Goal: Contribute content

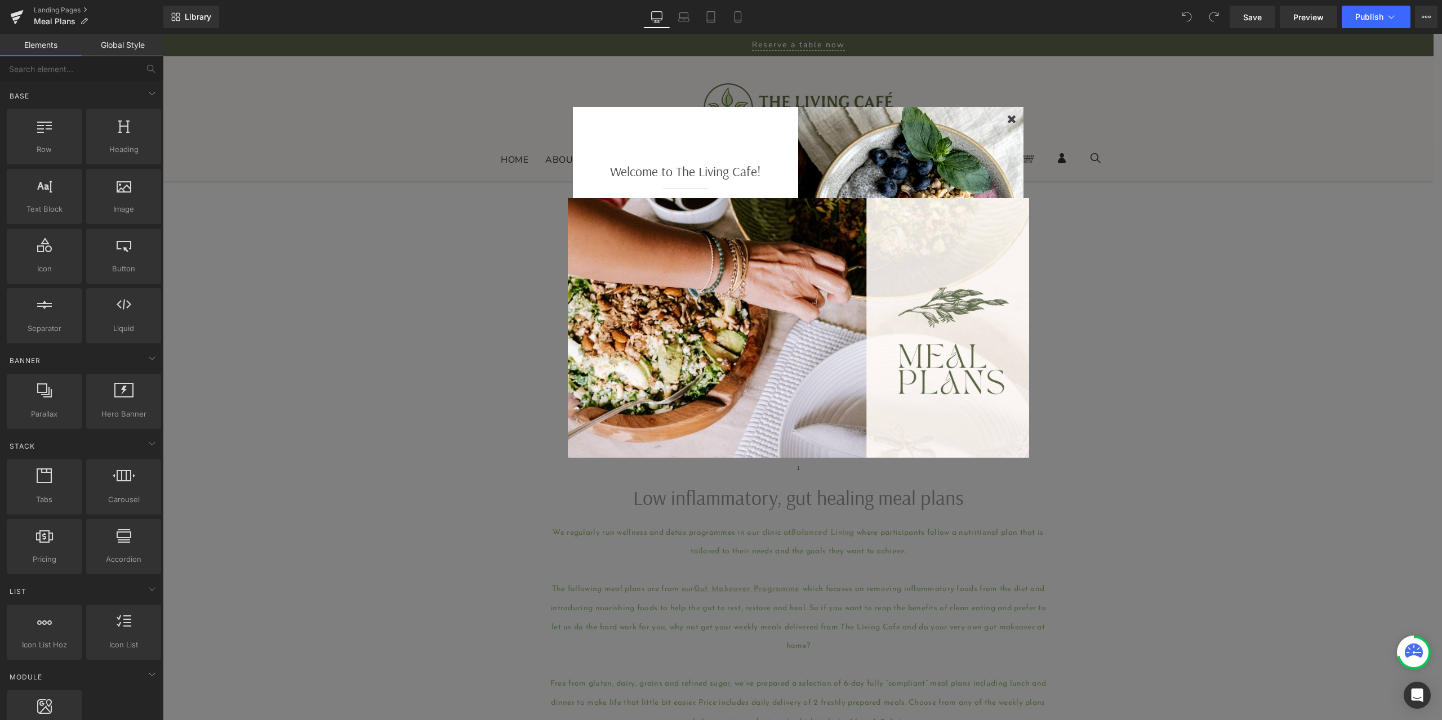
click at [1002, 120] on div at bounding box center [910, 219] width 225 height 225
click at [1007, 120] on icon "button" at bounding box center [1012, 119] width 10 height 12
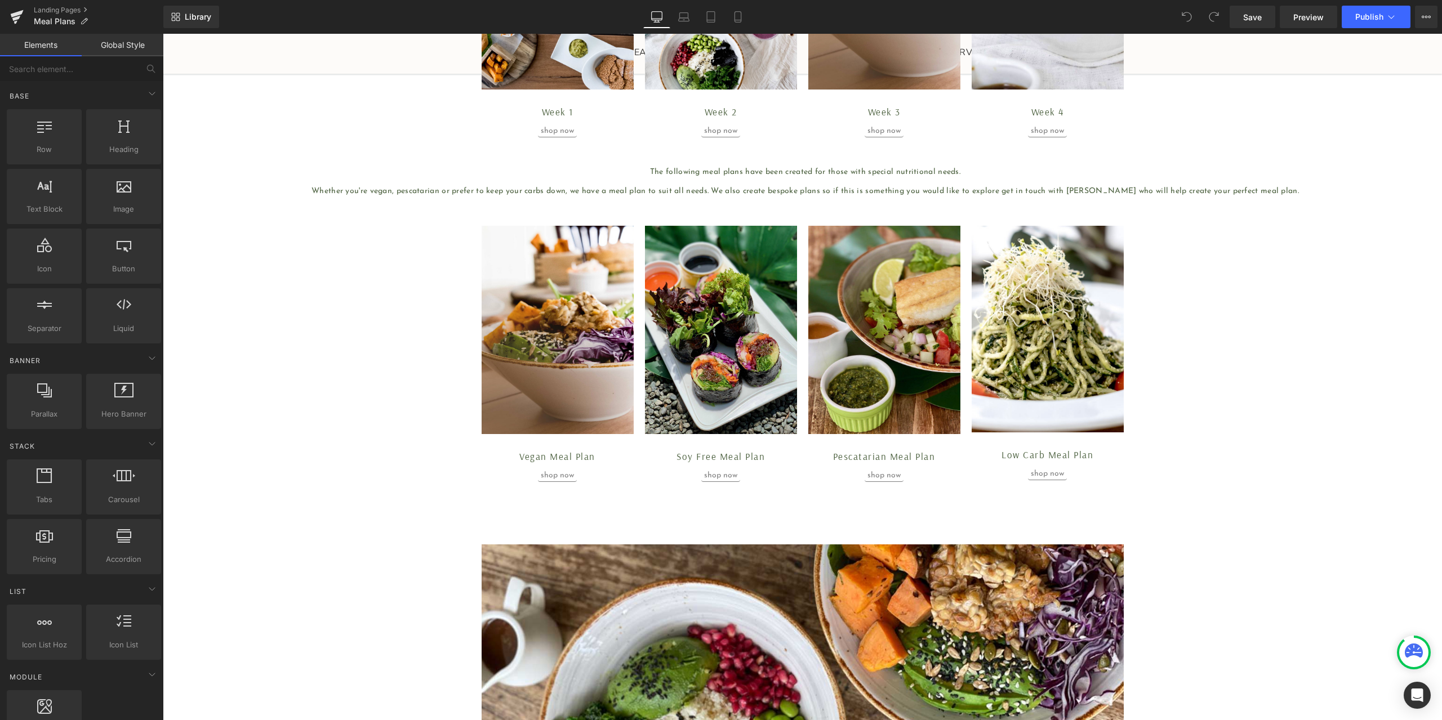
scroll to position [901, 0]
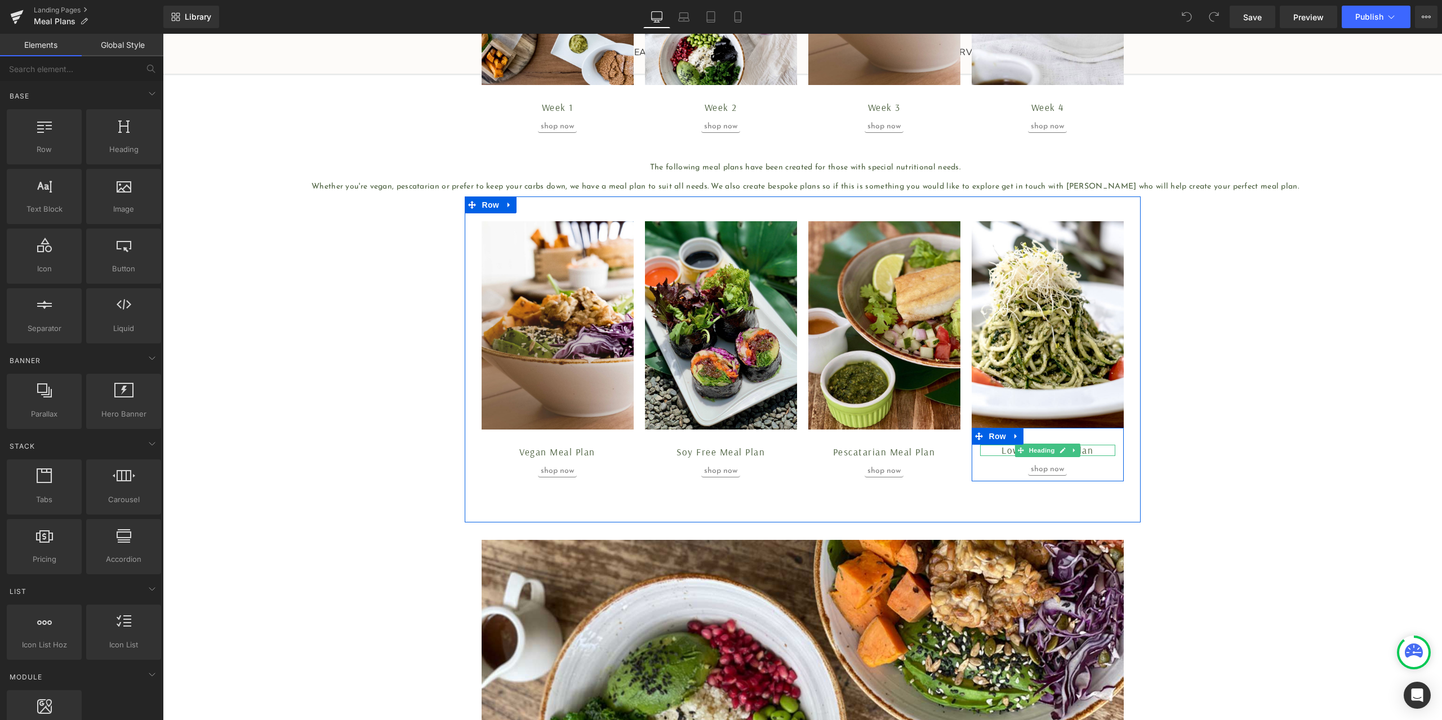
click at [1086, 451] on h1 "Low Carb Meal Plan" at bounding box center [1047, 450] width 135 height 11
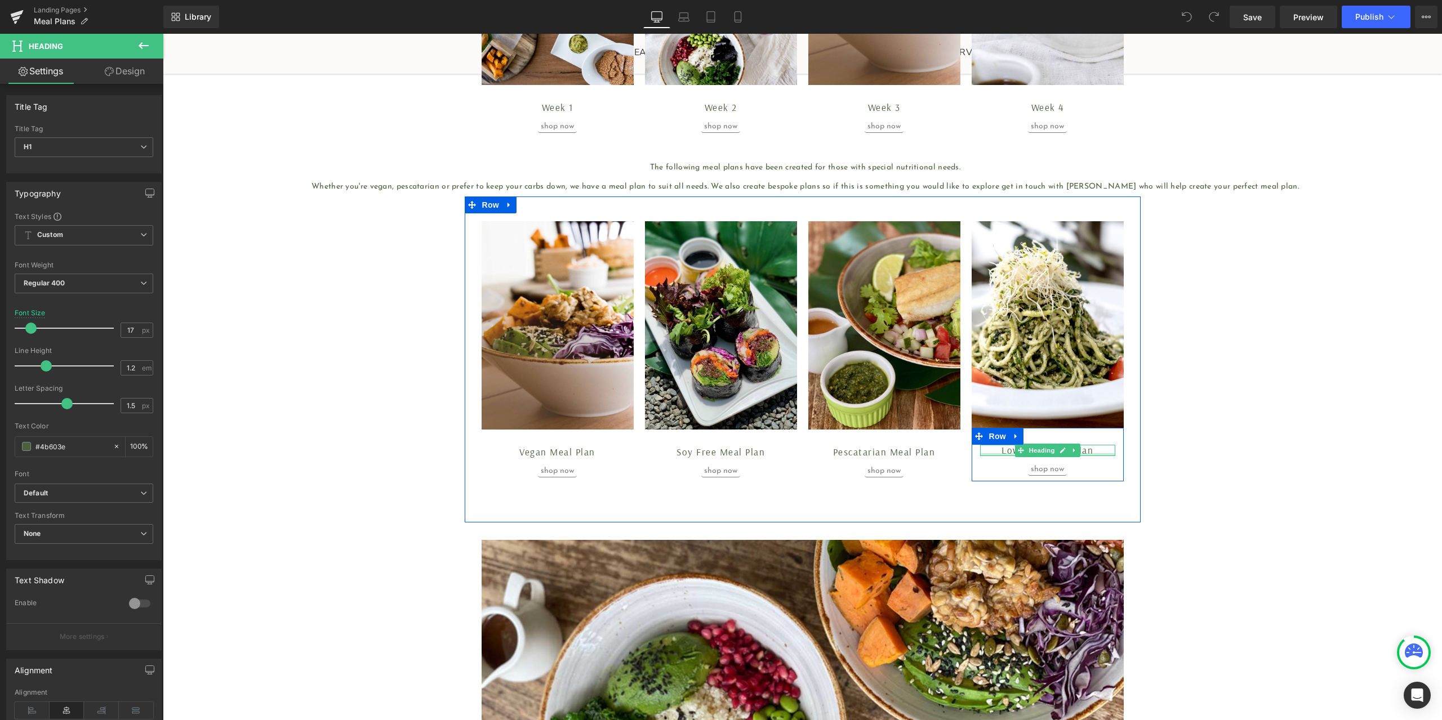
click at [1087, 453] on div at bounding box center [1047, 454] width 135 height 3
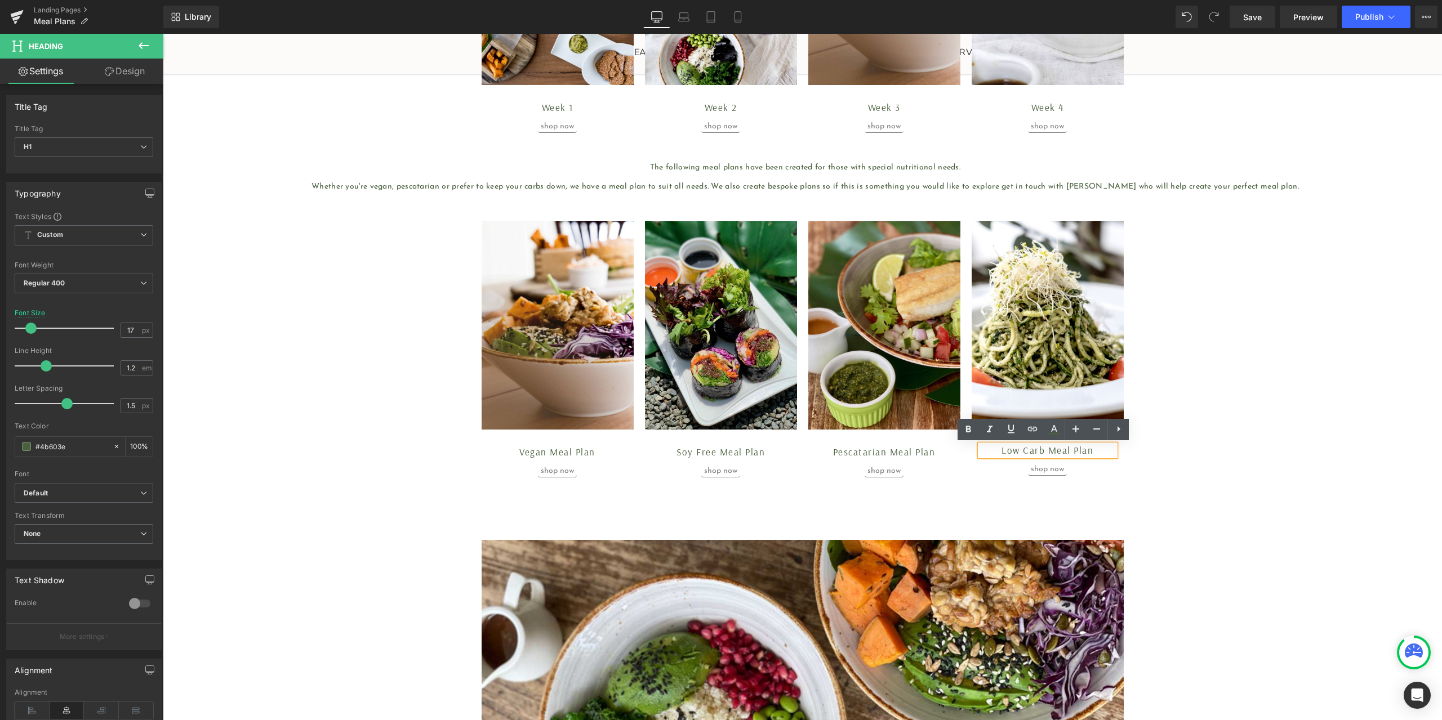
click at [1083, 449] on h1 "Low Carb Meal Plan" at bounding box center [1047, 450] width 135 height 11
paste div
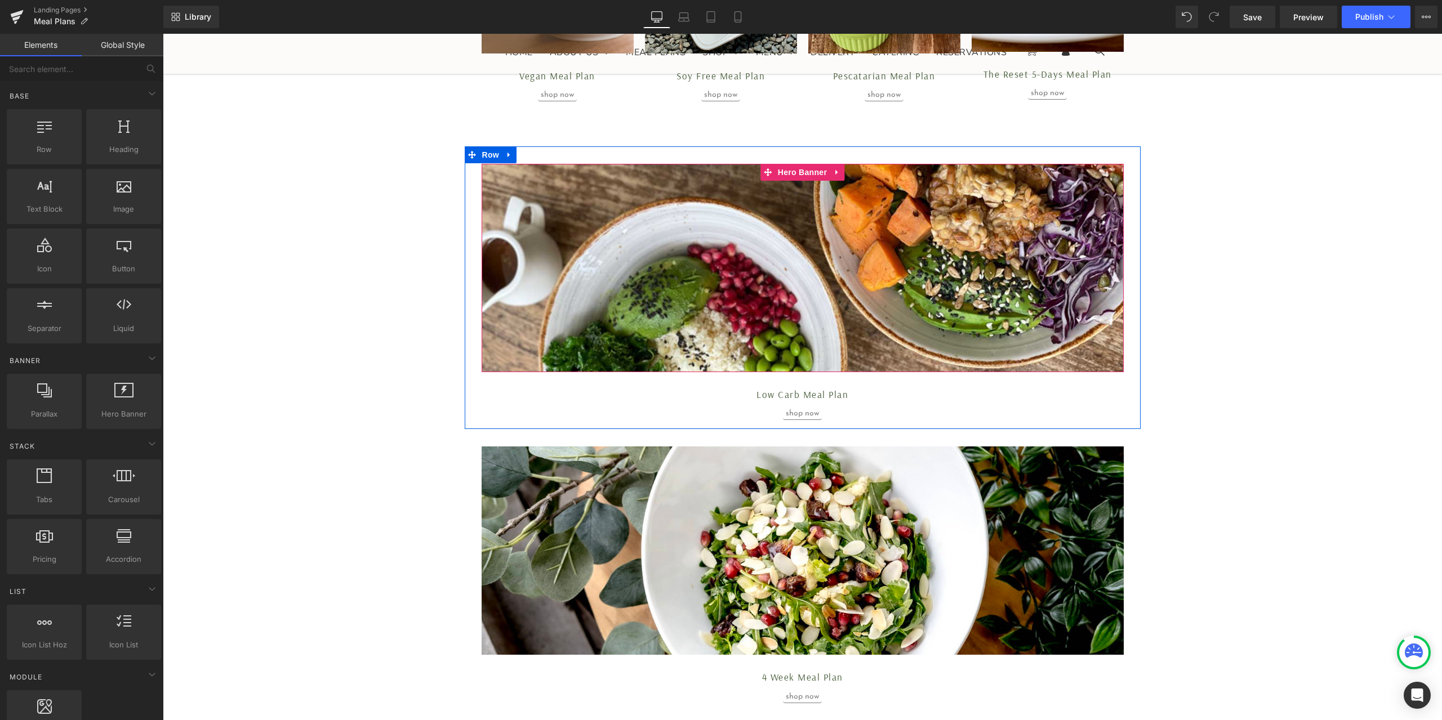
scroll to position [1295, 0]
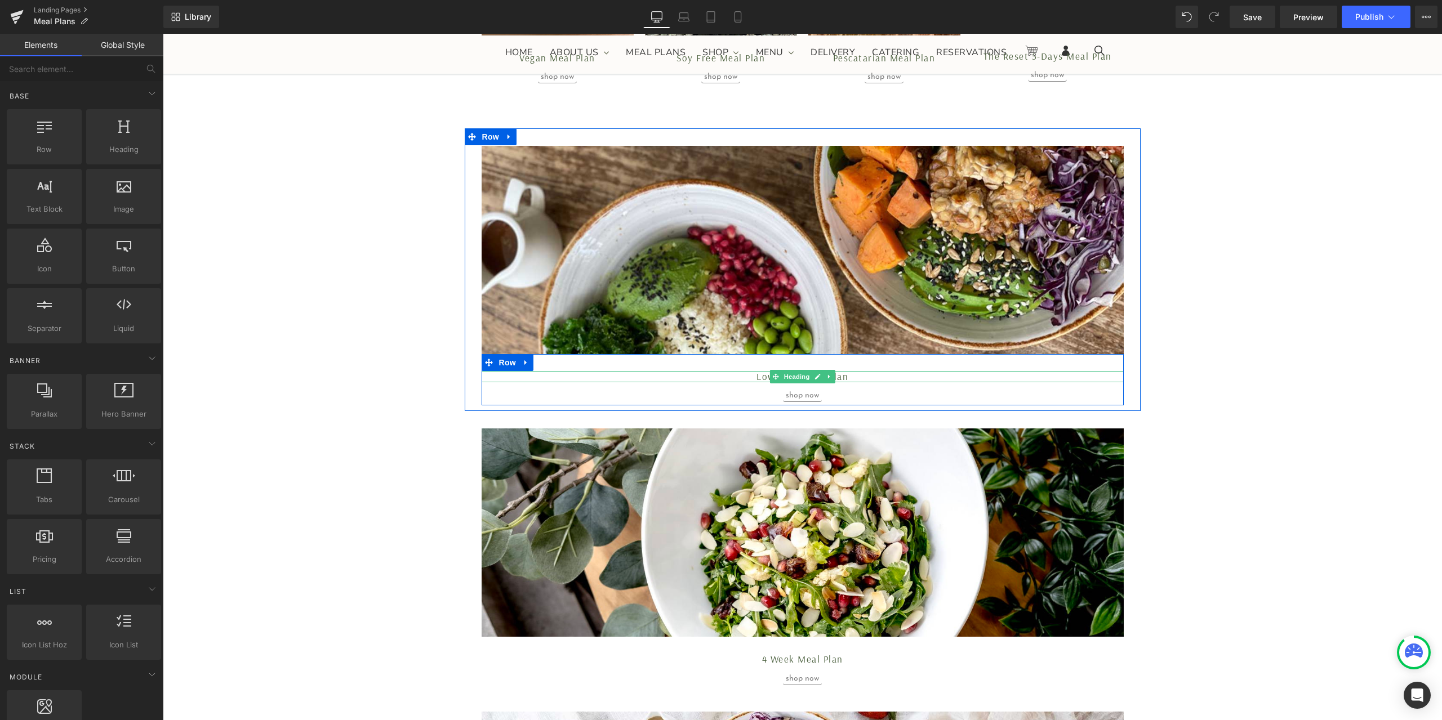
click at [874, 379] on h1 "Low Carb Meal Plan" at bounding box center [803, 376] width 642 height 11
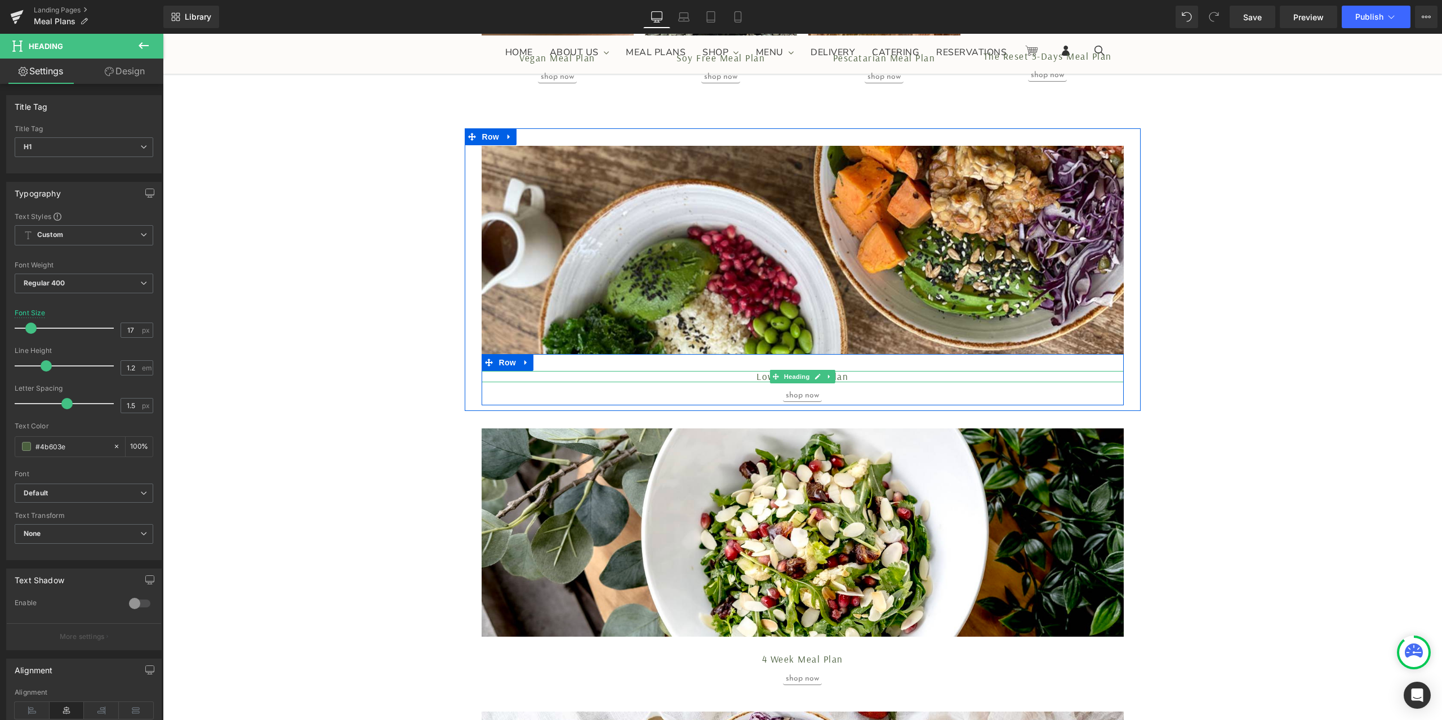
click at [852, 375] on h1 "Low Carb Meal Plan" at bounding box center [803, 376] width 642 height 11
click at [757, 377] on h1 "Low Carb Meal Plan" at bounding box center [803, 376] width 642 height 11
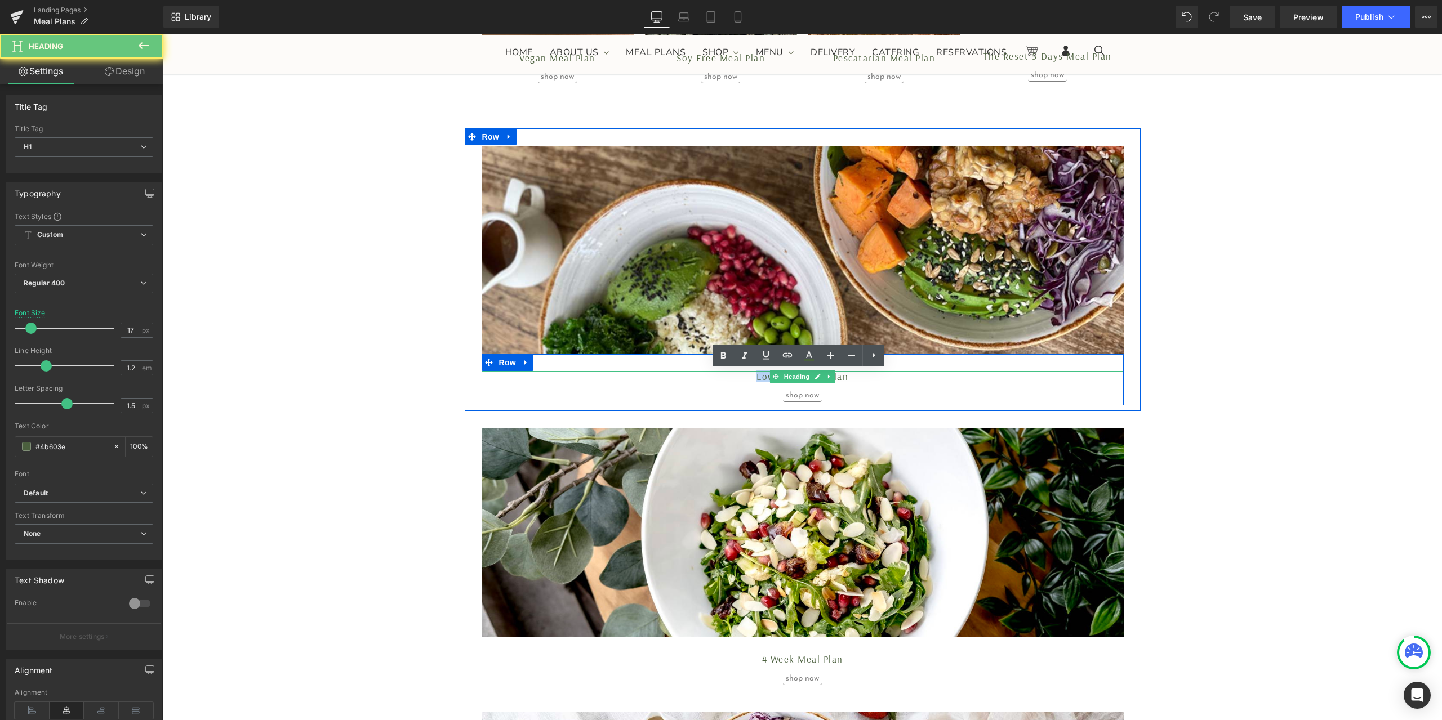
click at [757, 377] on h1 "Low Carb Meal Plan" at bounding box center [803, 376] width 642 height 11
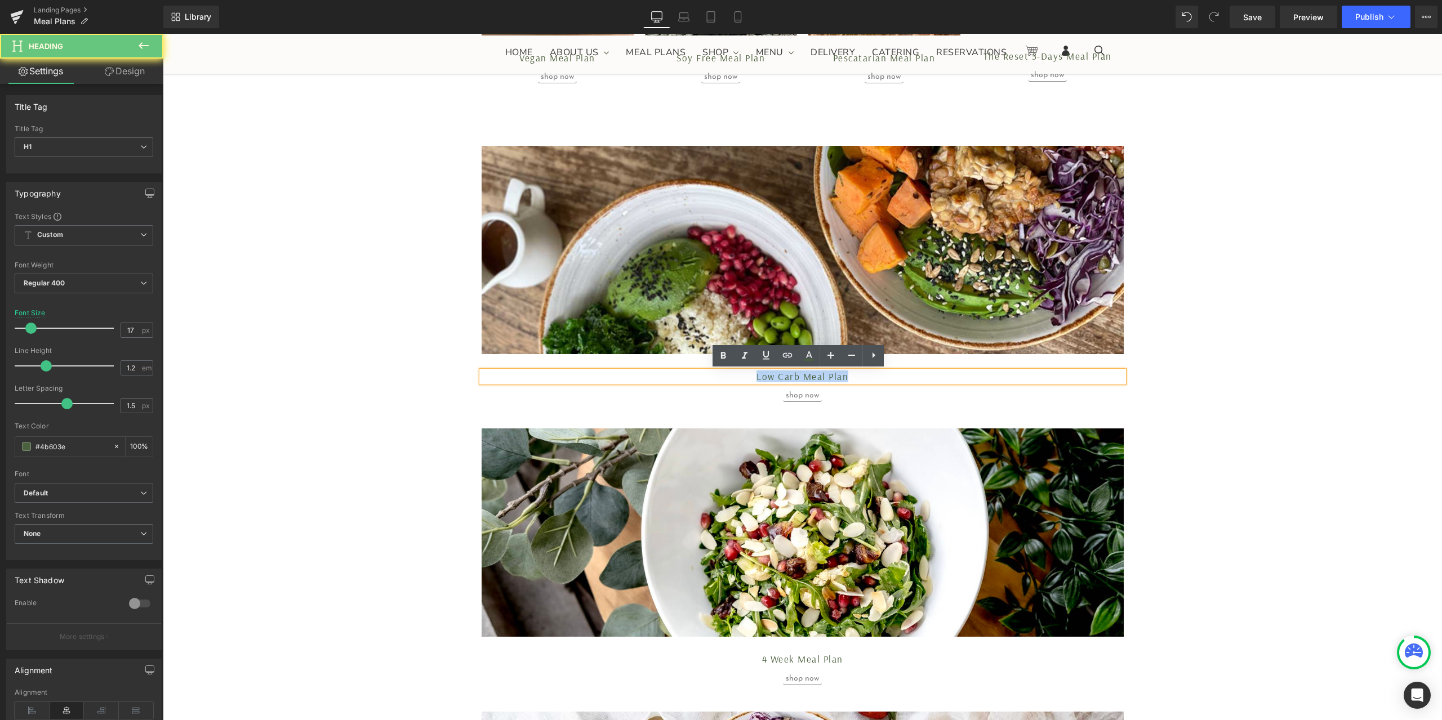
click at [757, 377] on h1 "Low Carb Meal Plan" at bounding box center [803, 376] width 642 height 11
paste div
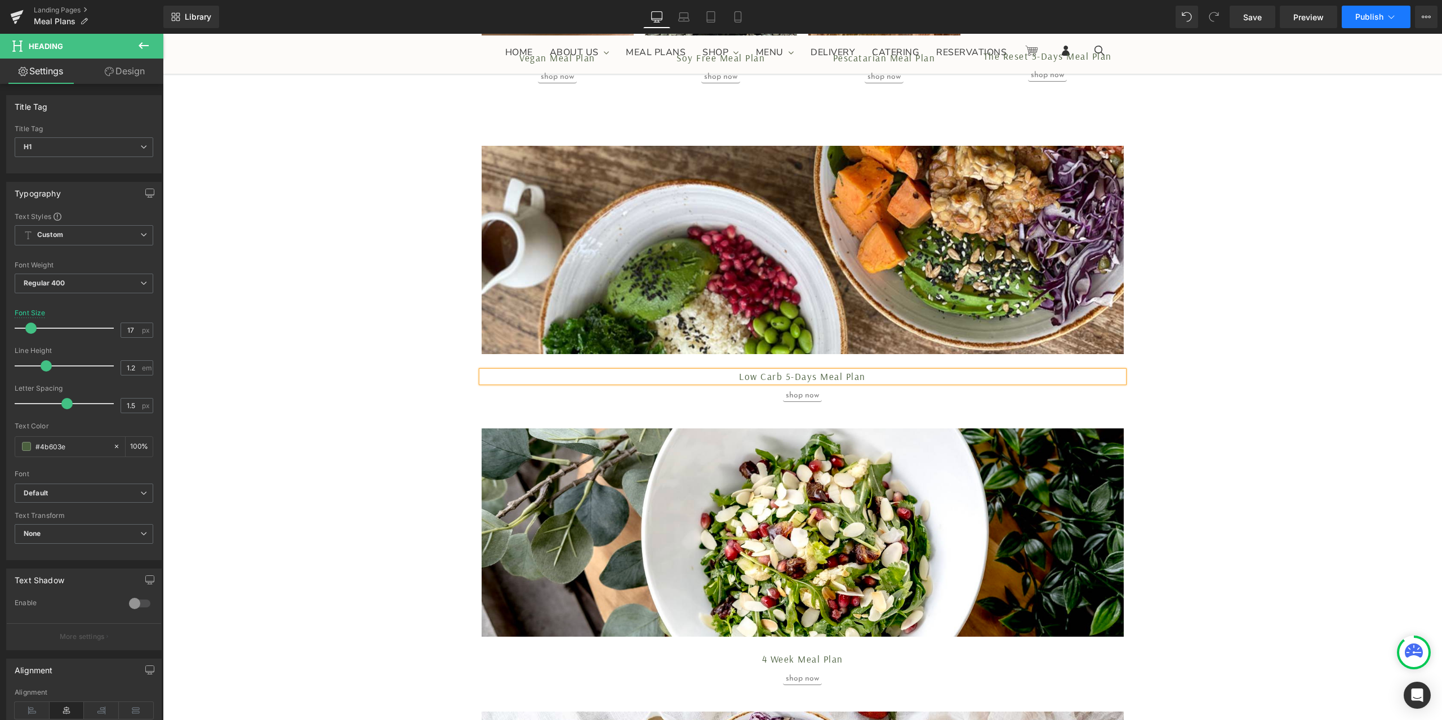
click at [1366, 14] on span "Publish" at bounding box center [1369, 16] width 28 height 9
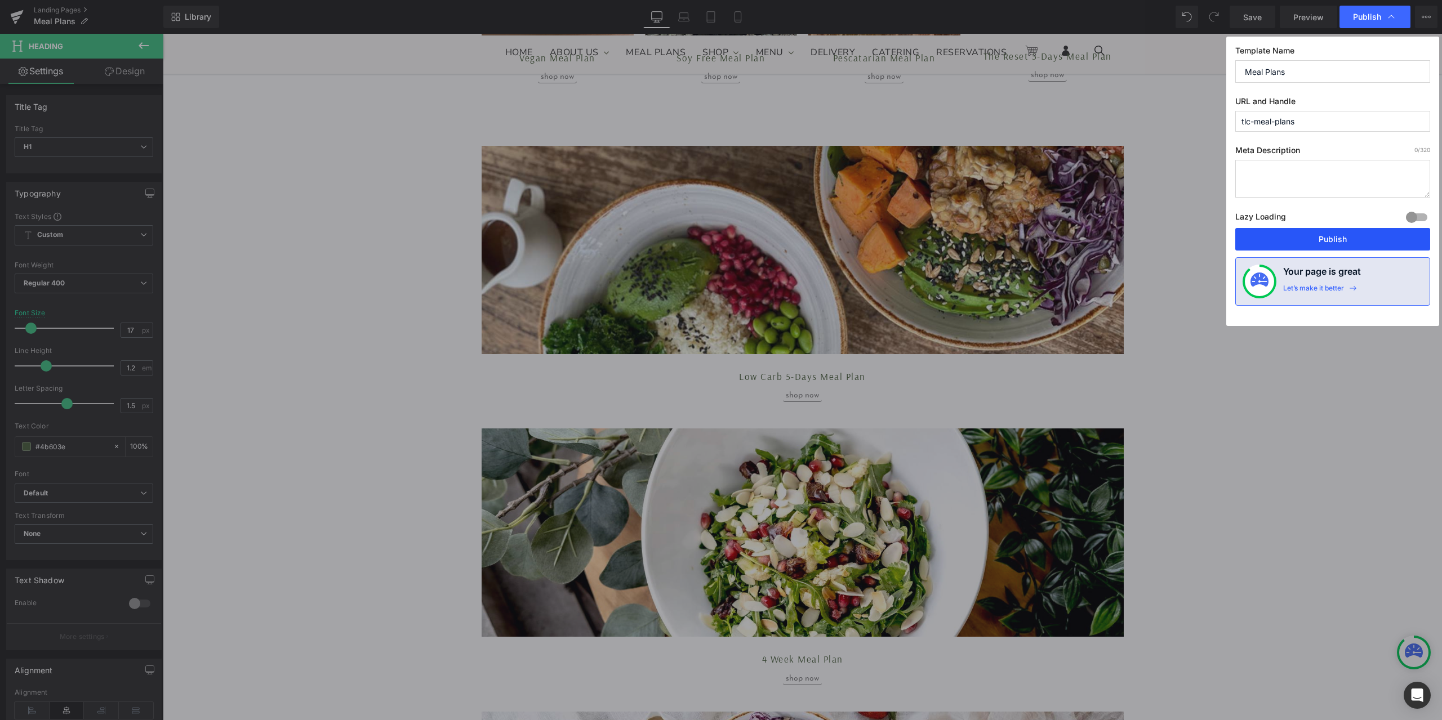
click at [1322, 237] on button "Publish" at bounding box center [1332, 239] width 195 height 23
